Goal: Task Accomplishment & Management: Use online tool/utility

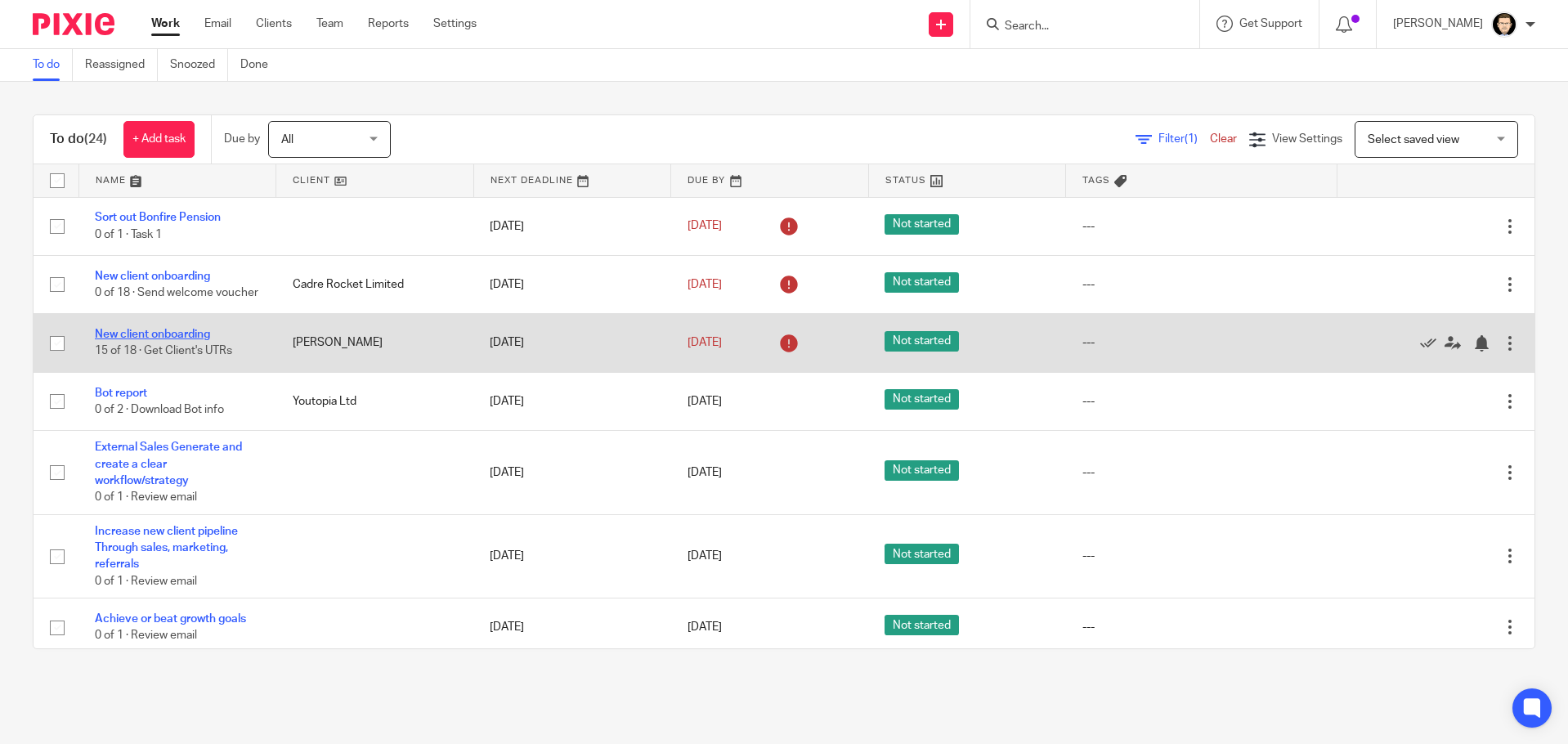
click at [192, 341] on link "New client onboarding" at bounding box center [152, 334] width 115 height 11
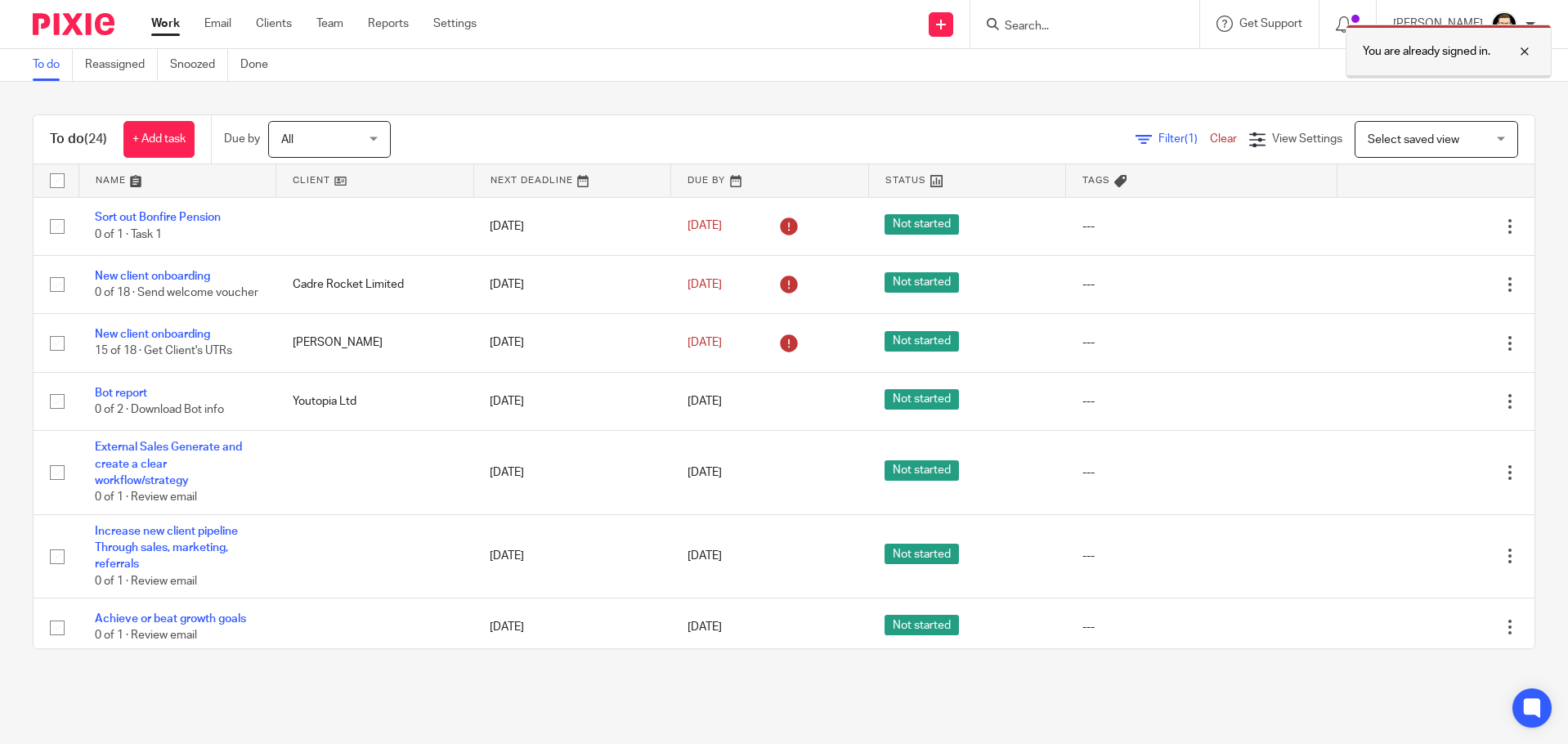
click at [1524, 40] on div "You are already signed in." at bounding box center [1449, 52] width 206 height 54
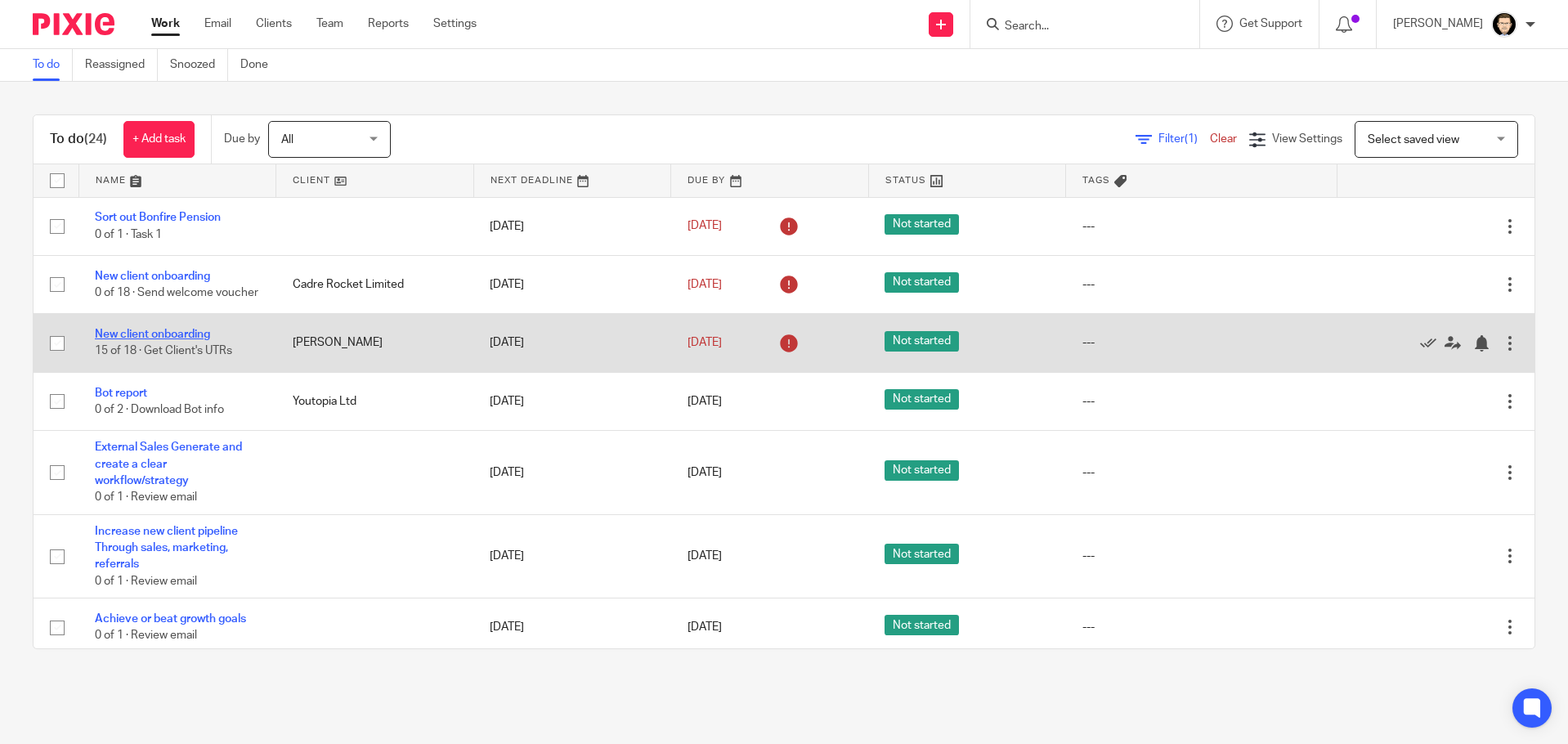
click at [177, 338] on link "New client onboarding" at bounding box center [152, 334] width 115 height 11
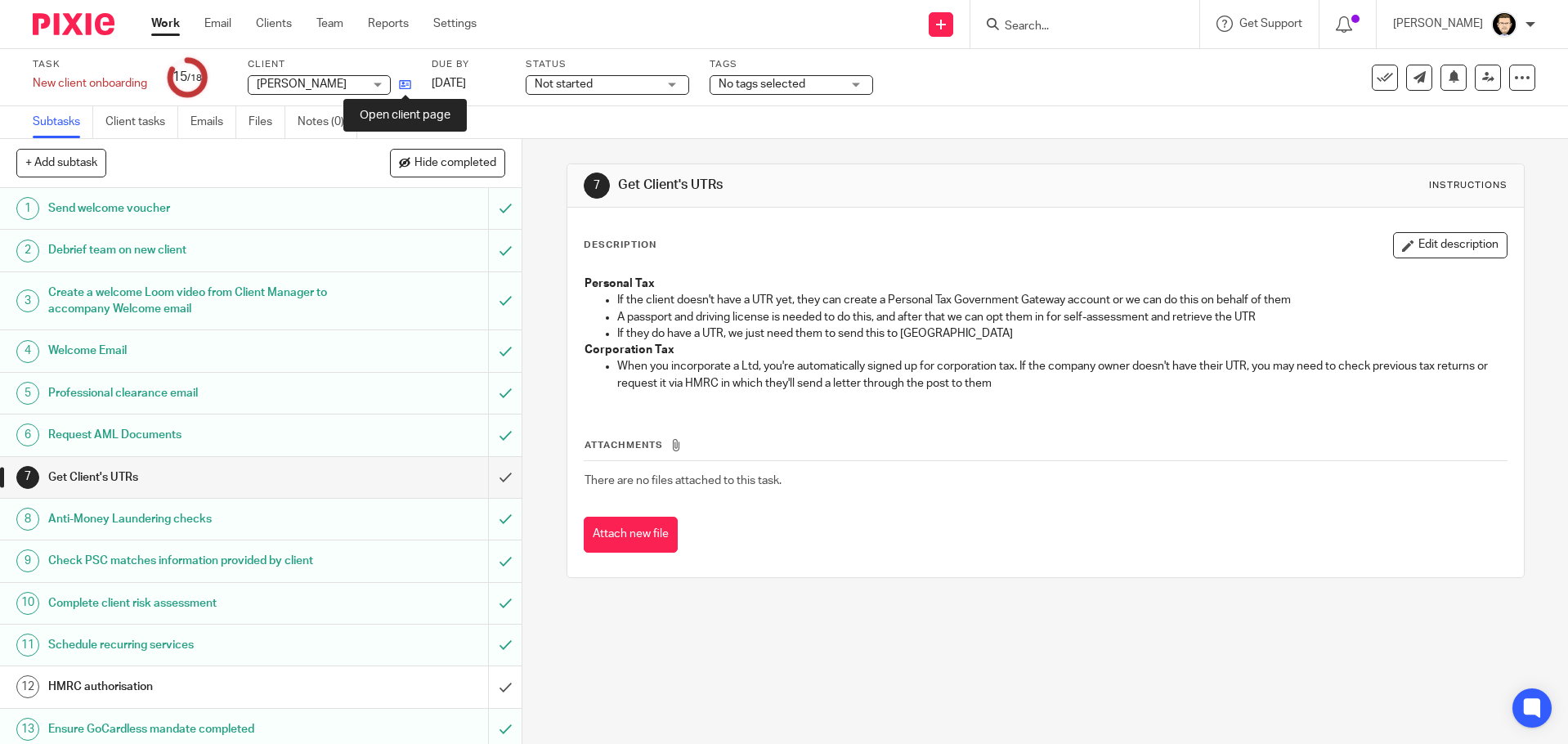
click at [405, 85] on icon at bounding box center [405, 85] width 12 height 12
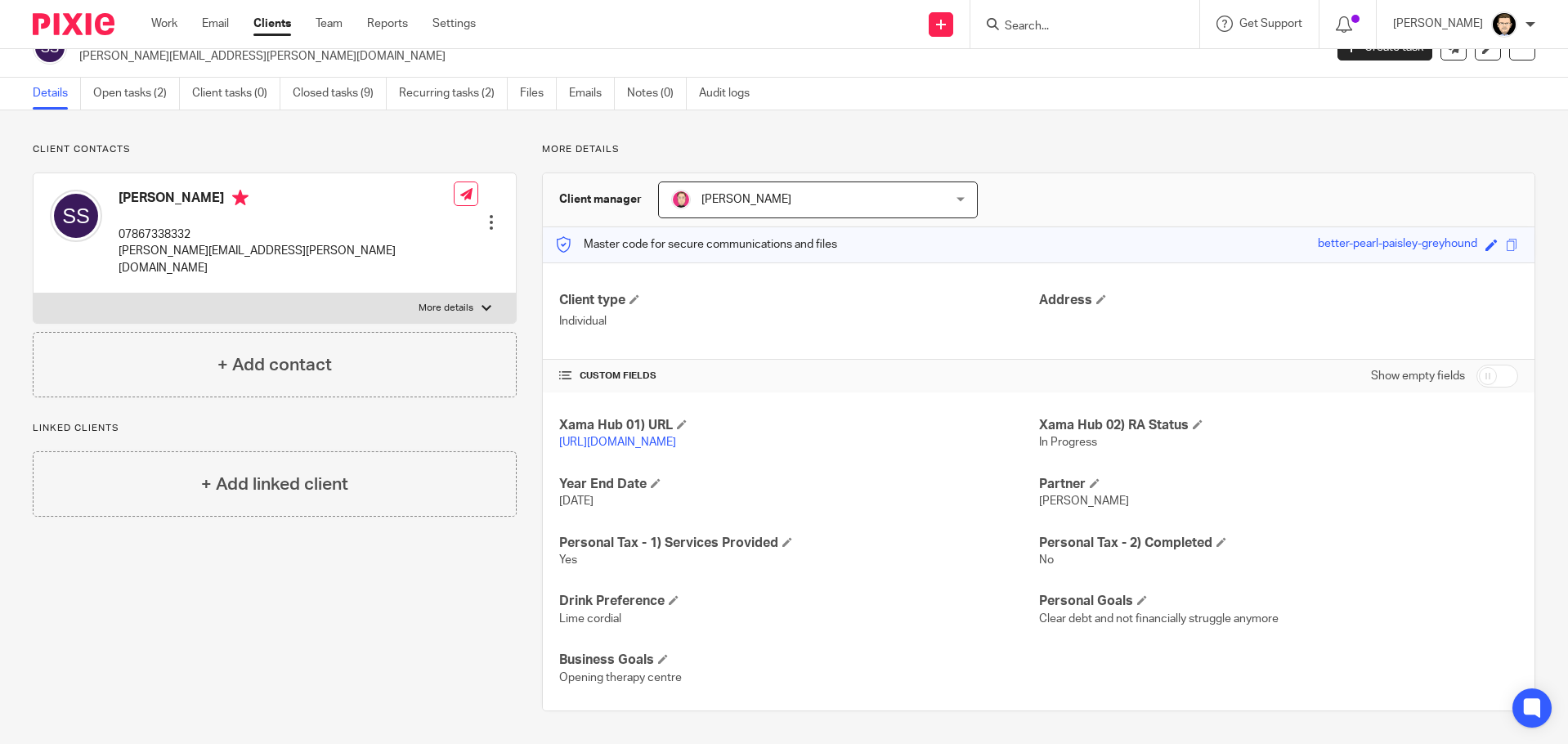
scroll to position [48, 0]
click at [1486, 365] on input "checkbox" at bounding box center [1497, 375] width 42 height 23
checkbox input "true"
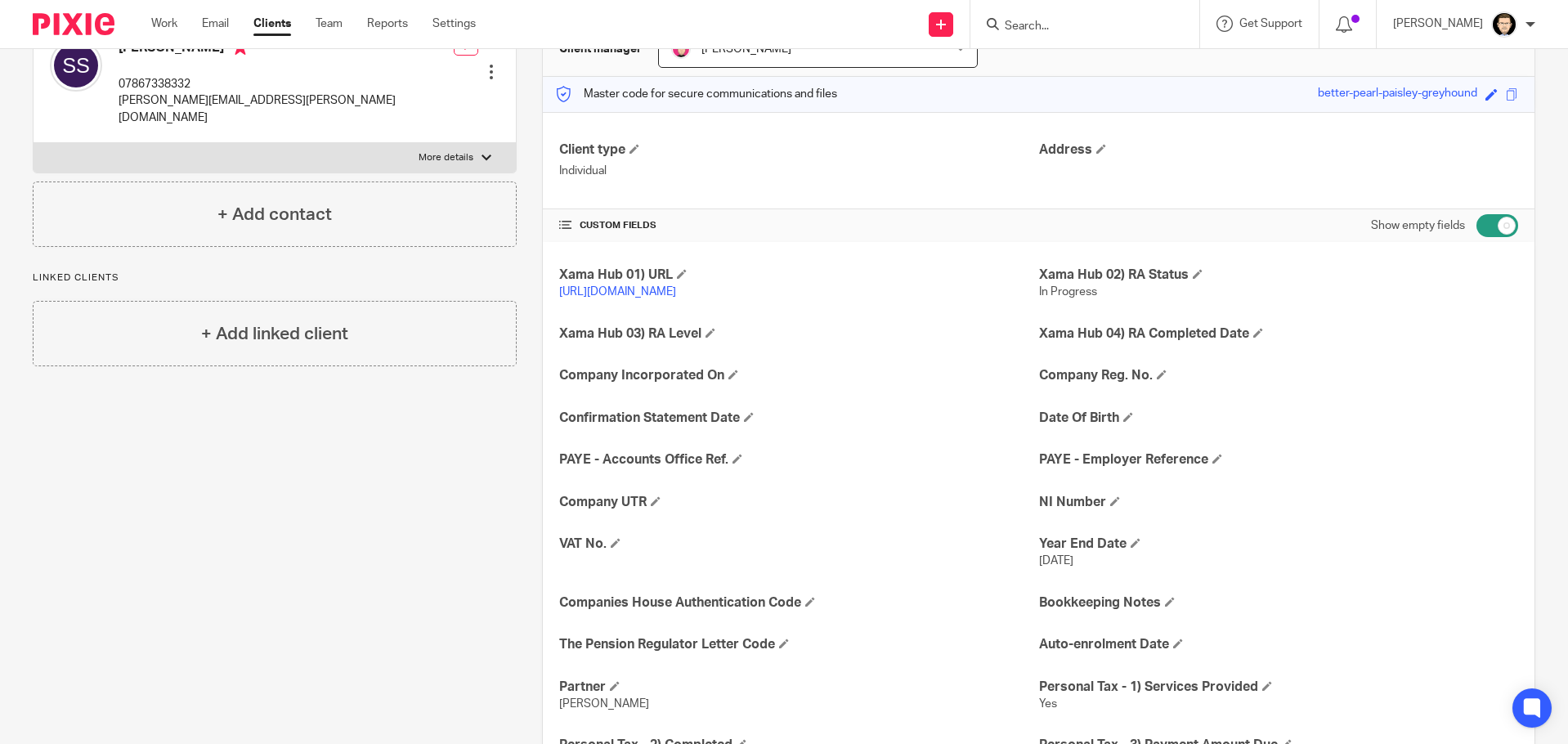
scroll to position [211, 0]
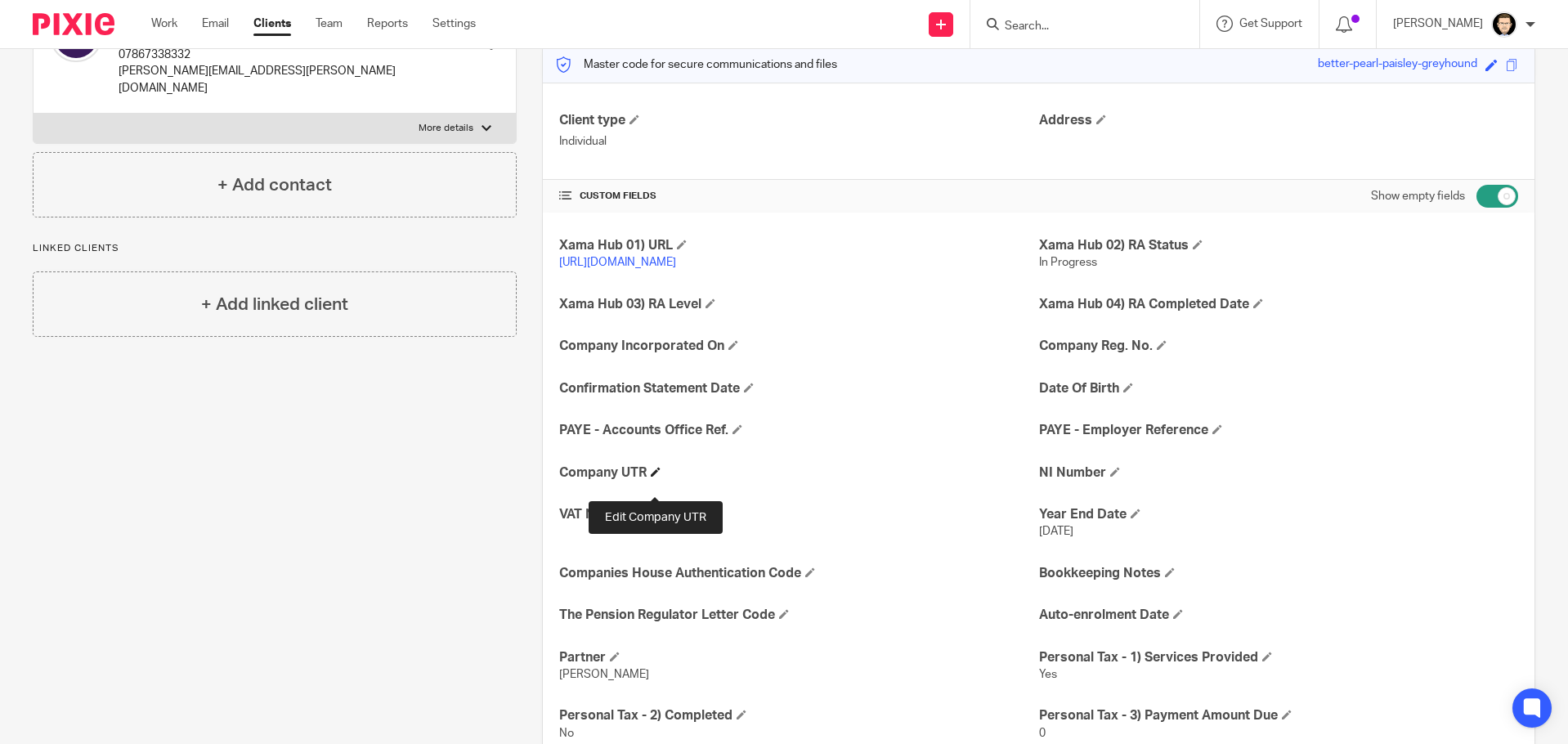
click at [658, 477] on span at bounding box center [656, 472] width 10 height 10
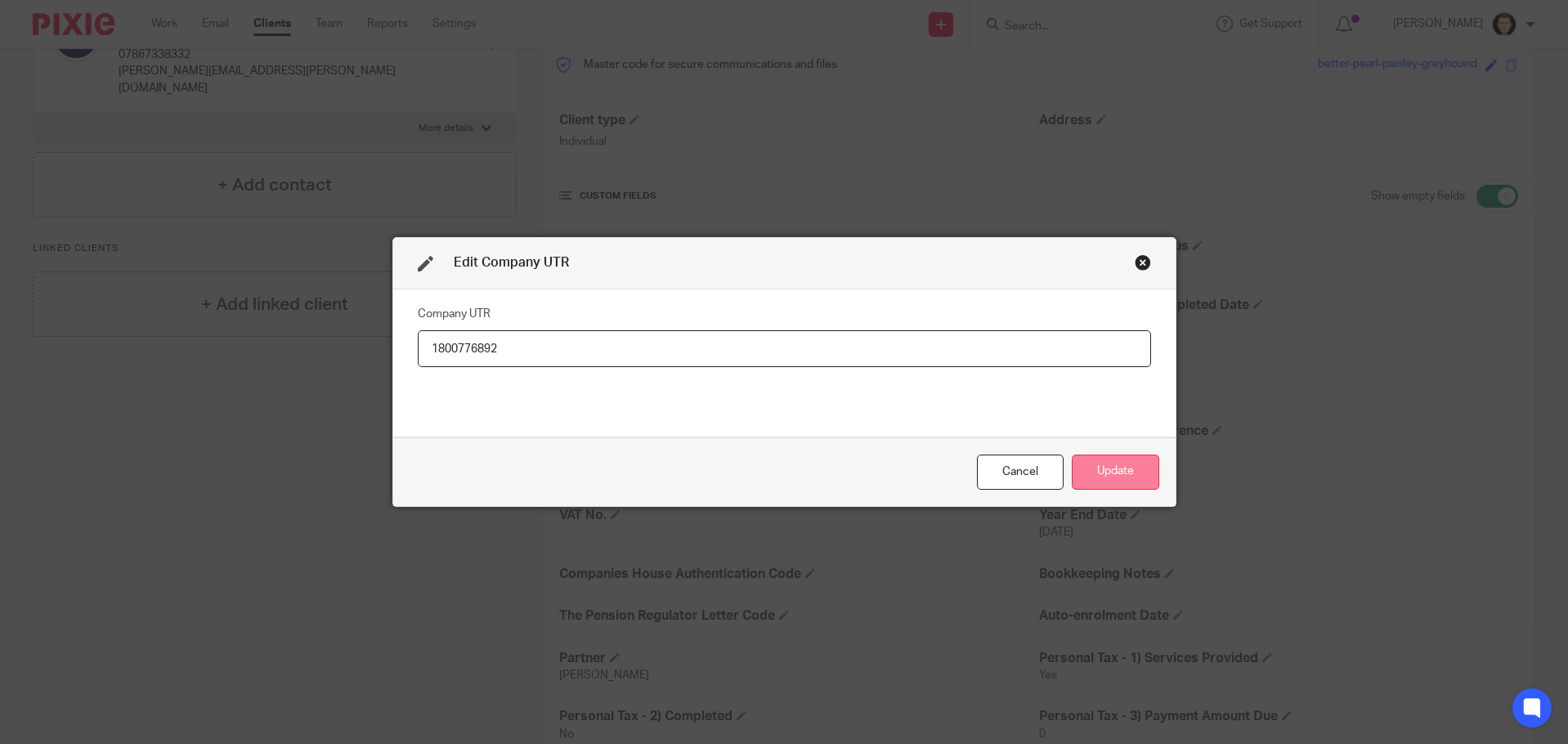
type input "1800776892"
click at [1086, 468] on button "Update" at bounding box center [1116, 472] width 88 height 35
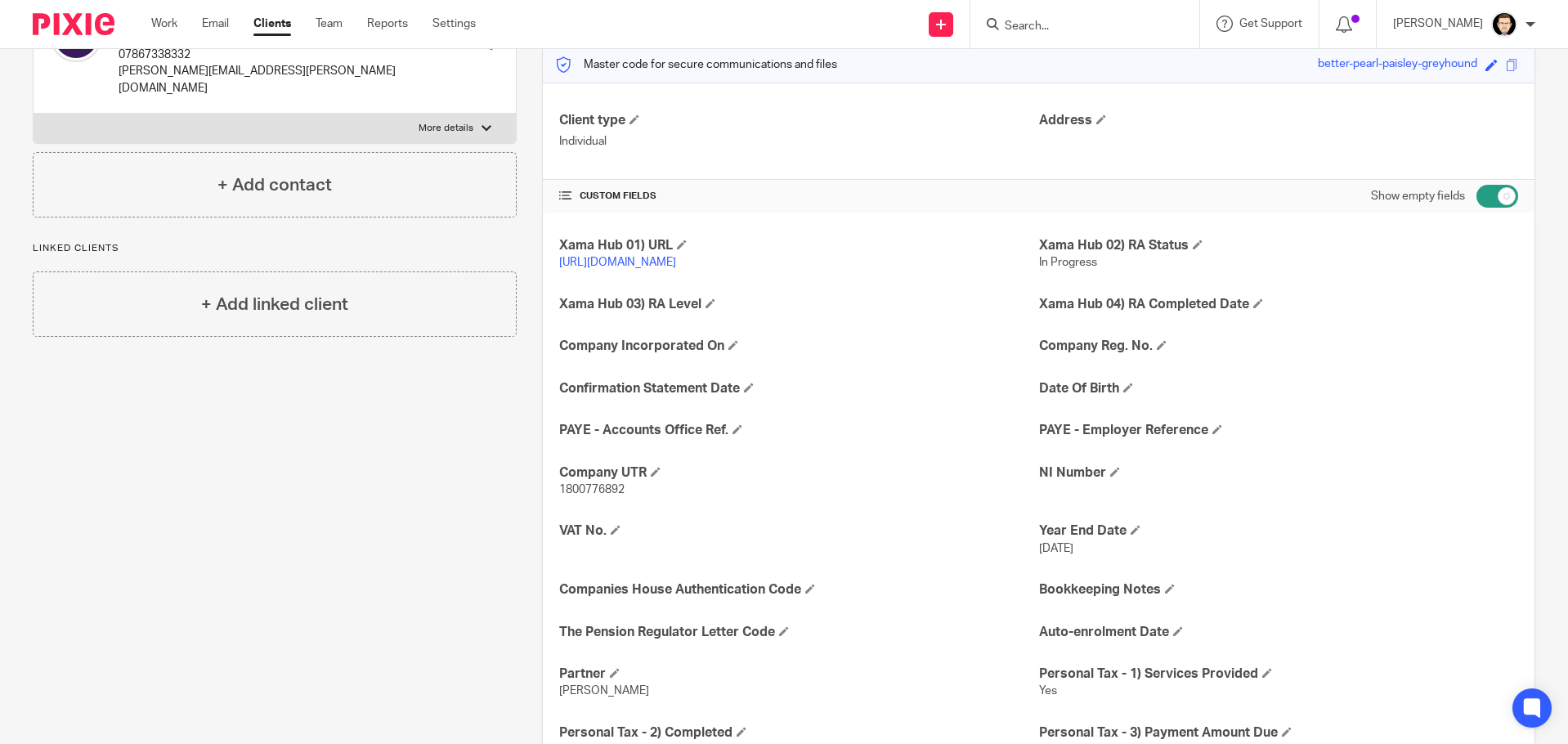
click at [111, 392] on div "Client contacts Sharon Stevens 07867338332 sharon.stevens@nourish-holistic.co.u…" at bounding box center [262, 516] width 510 height 1107
click at [246, 384] on div "Client contacts Sharon Stevens 07867338332 sharon.stevens@nourish-holistic.co.u…" at bounding box center [262, 516] width 510 height 1107
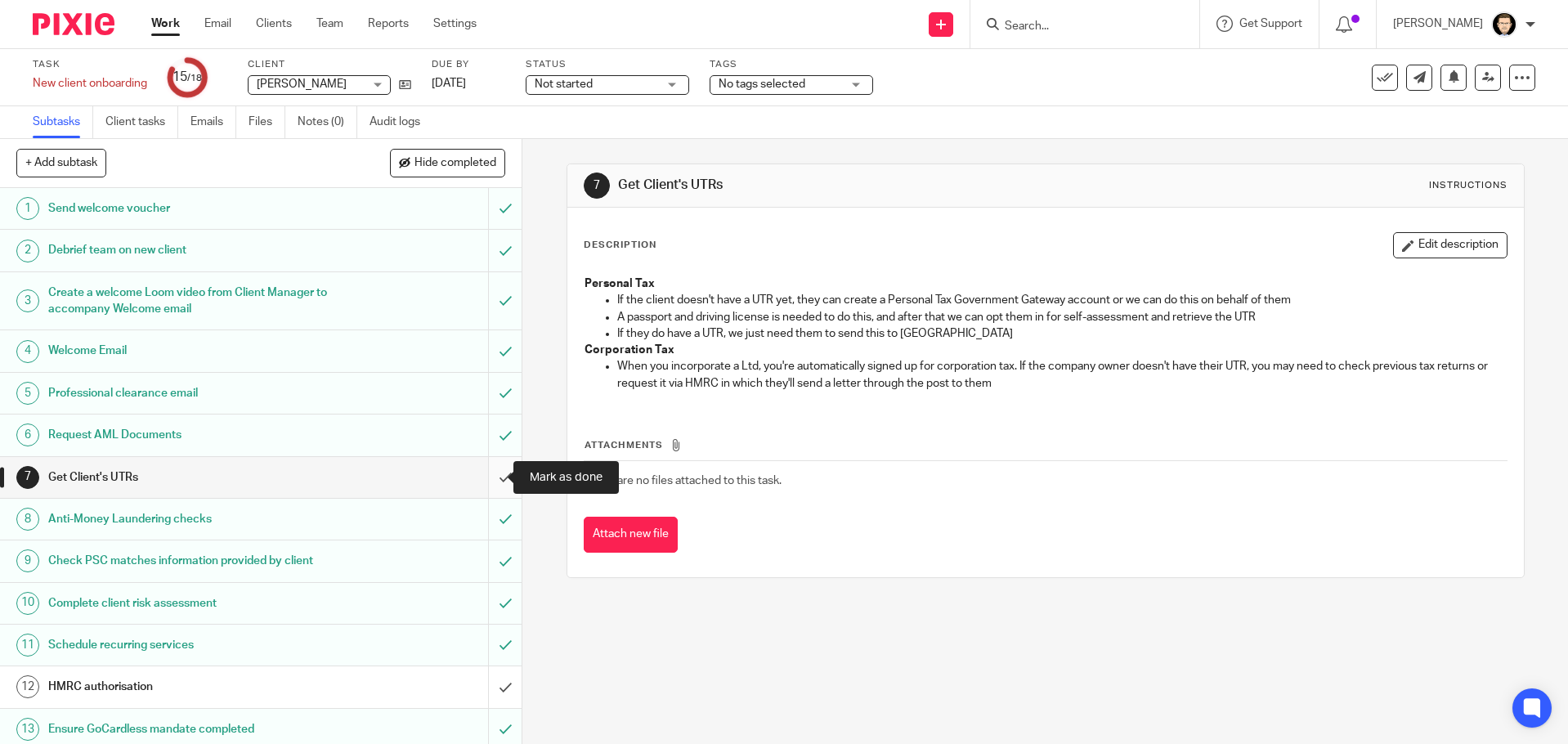
click at [490, 471] on input "submit" at bounding box center [261, 477] width 522 height 41
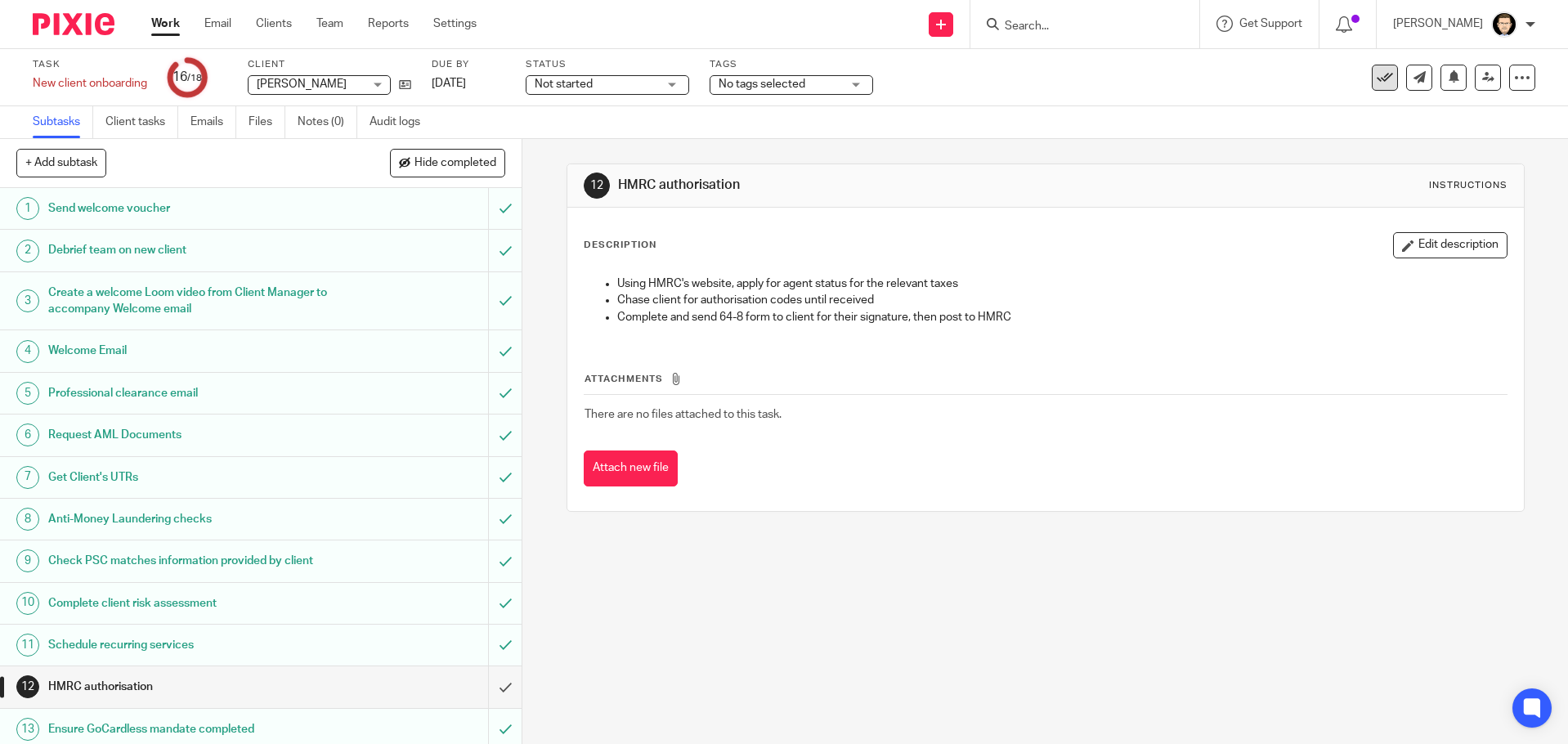
click at [1377, 80] on icon at bounding box center [1385, 78] width 16 height 16
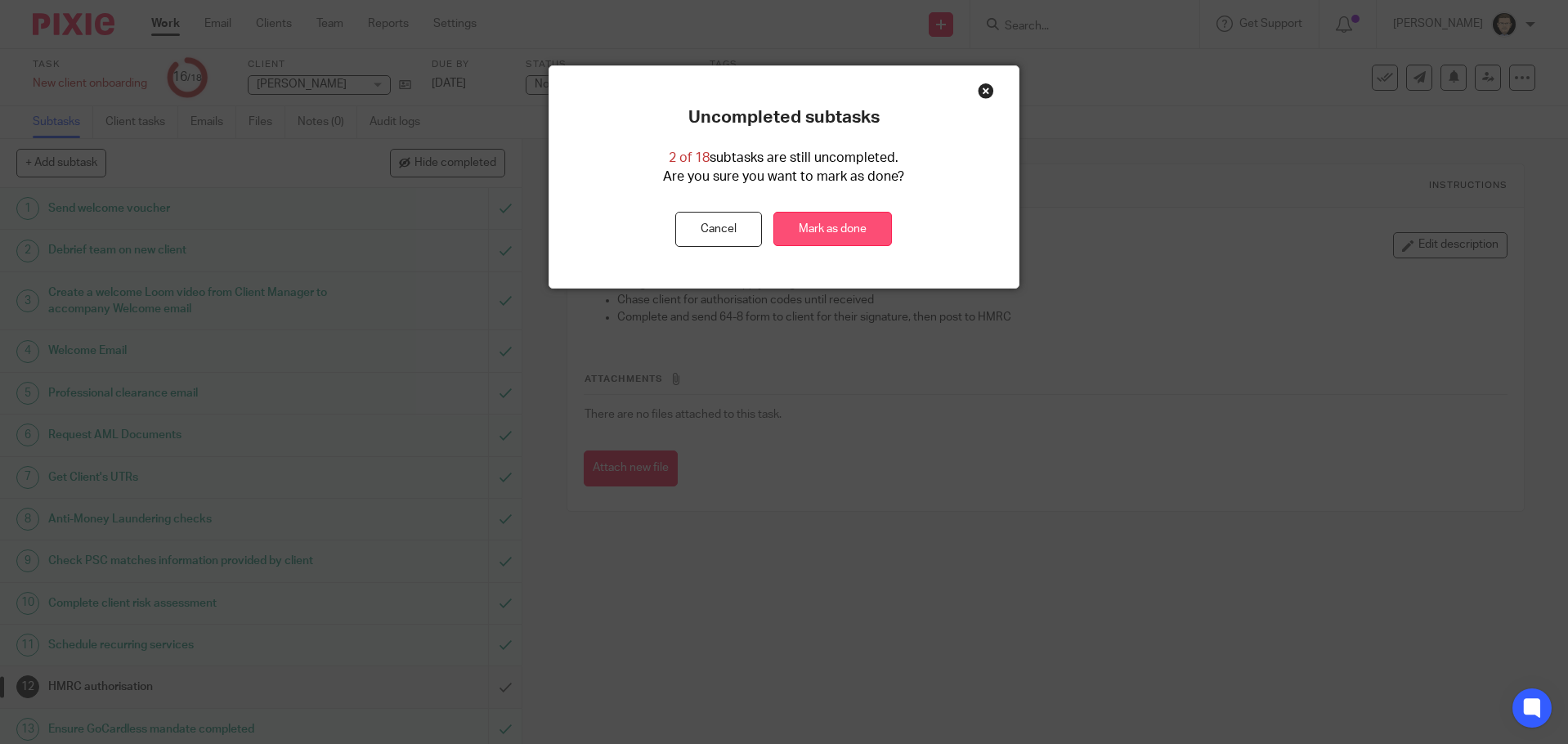
click at [800, 220] on link "Mark as done" at bounding box center [832, 229] width 118 height 35
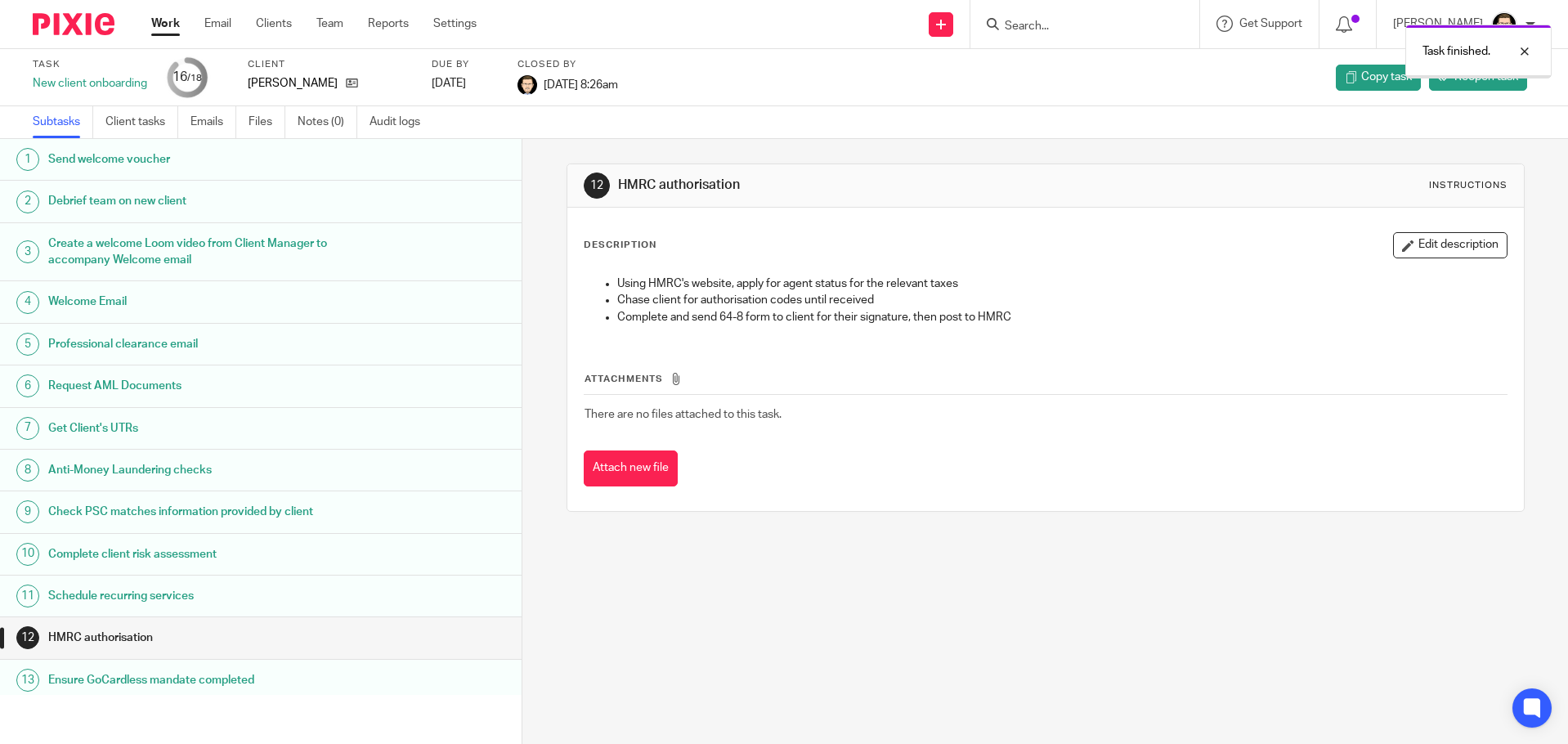
click at [166, 16] on link "Work" at bounding box center [165, 24] width 29 height 16
